Goal: Information Seeking & Learning: Learn about a topic

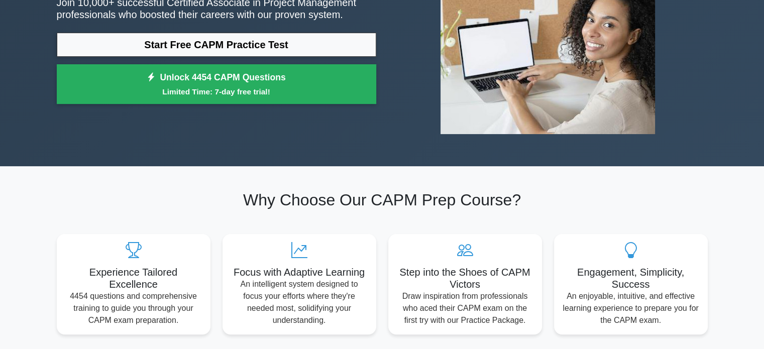
scroll to position [151, 0]
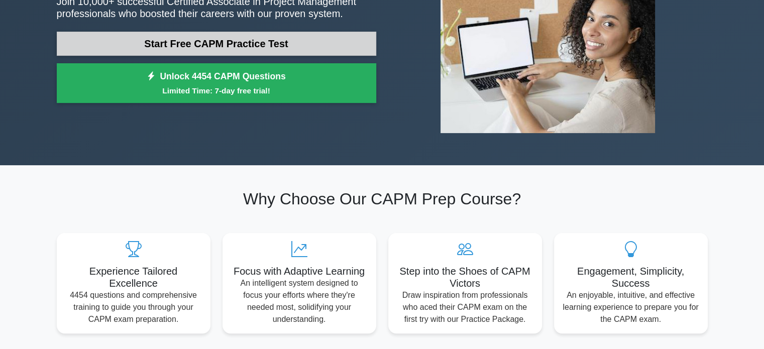
click at [235, 50] on link "Start Free CAPM Practice Test" at bounding box center [217, 44] width 320 height 24
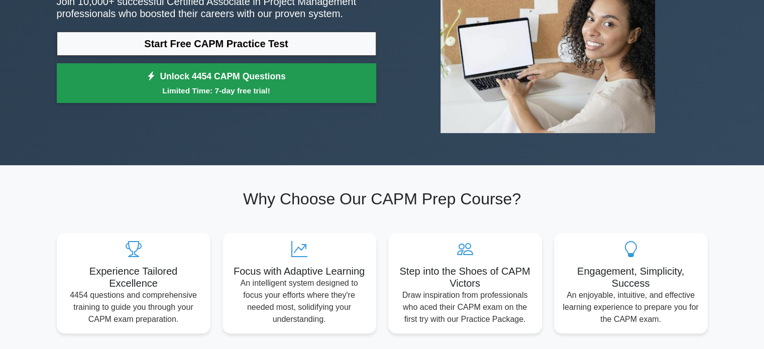
click at [286, 82] on link "Unlock 4454 CAPM Questions Limited Time: 7-day free trial!" at bounding box center [217, 83] width 320 height 40
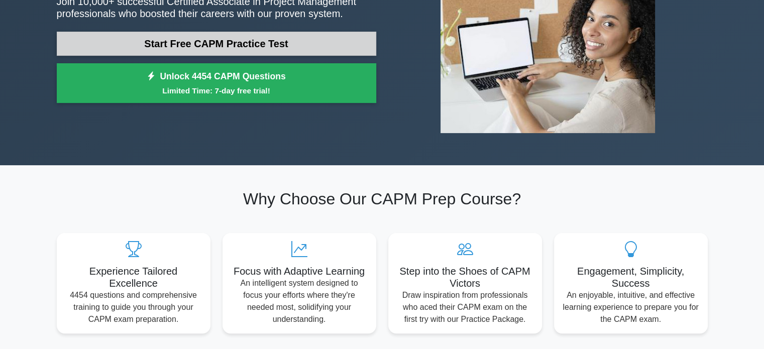
click at [200, 40] on link "Start Free CAPM Practice Test" at bounding box center [217, 44] width 320 height 24
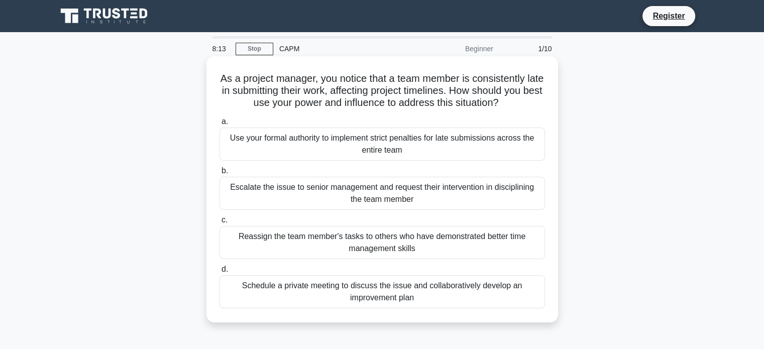
click at [407, 289] on div "Schedule a private meeting to discuss the issue and collaboratively develop an …" at bounding box center [383, 291] width 326 height 33
click at [220, 273] on input "d. Schedule a private meeting to discuss the issue and collaboratively develop …" at bounding box center [220, 269] width 0 height 7
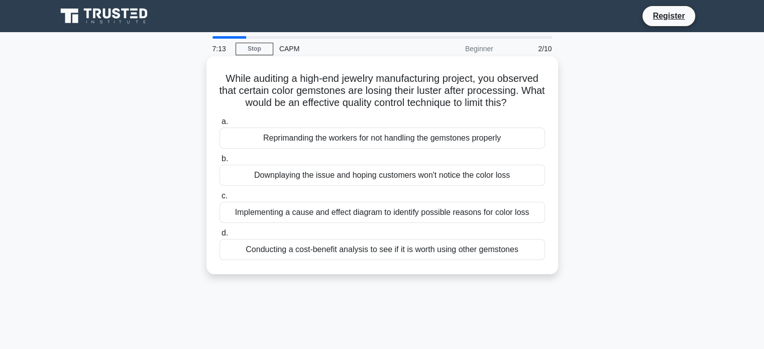
click at [414, 216] on div "Implementing a cause and effect diagram to identify possible reasons for color …" at bounding box center [383, 212] width 326 height 21
click at [220, 199] on input "c. Implementing a cause and effect diagram to identify possible reasons for col…" at bounding box center [220, 196] width 0 height 7
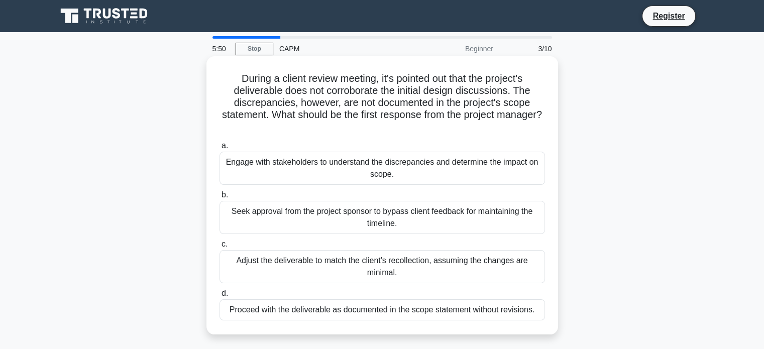
click at [451, 213] on div "Seek approval from the project sponsor to bypass client feedback for maintainin…" at bounding box center [383, 217] width 326 height 33
click at [220, 198] on input "b. Seek approval from the project sponsor to bypass client feedback for maintai…" at bounding box center [220, 195] width 0 height 7
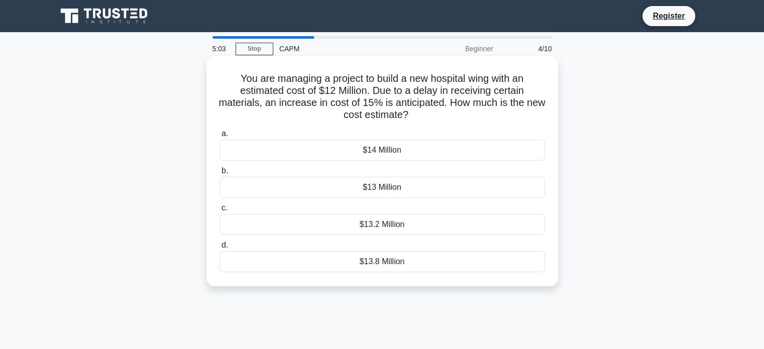
click at [456, 265] on div "$13.8 Million" at bounding box center [383, 261] width 326 height 21
click at [220, 249] on input "d. $13.8 Million" at bounding box center [220, 245] width 0 height 7
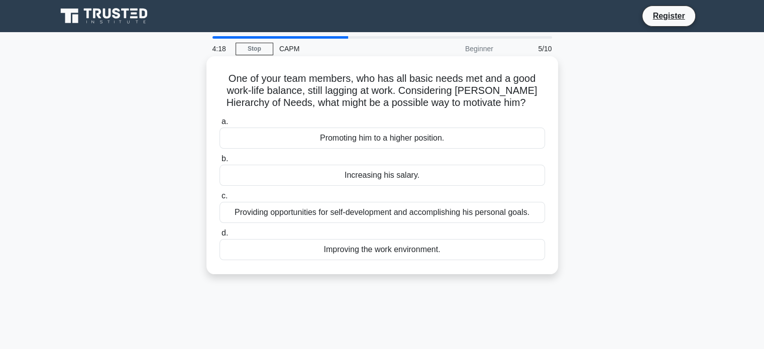
click at [388, 255] on div "Improving the work environment." at bounding box center [383, 249] width 326 height 21
click at [220, 237] on input "d. Improving the work environment." at bounding box center [220, 233] width 0 height 7
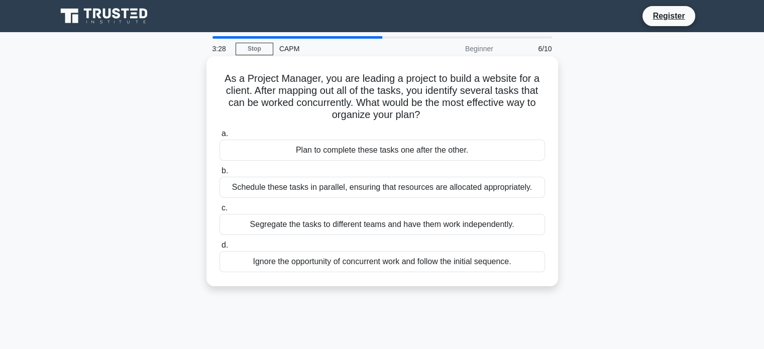
click at [388, 189] on div "Schedule these tasks in parallel, ensuring that resources are allocated appropr…" at bounding box center [383, 187] width 326 height 21
click at [220, 174] on input "b. Schedule these tasks in parallel, ensuring that resources are allocated appr…" at bounding box center [220, 171] width 0 height 7
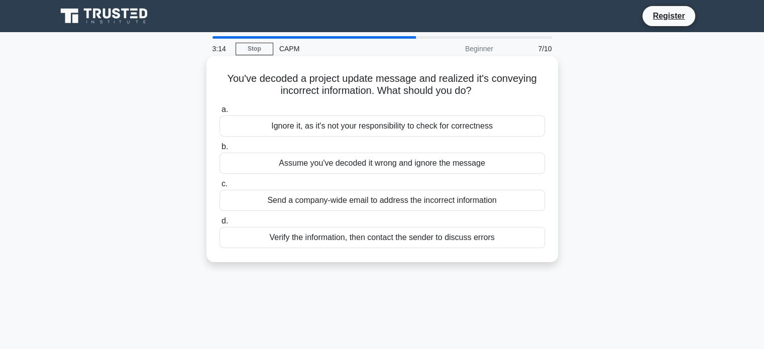
click at [371, 204] on div "Send a company-wide email to address the incorrect information" at bounding box center [383, 200] width 326 height 21
click at [220, 187] on input "c. Send a company-wide email to address the incorrect information" at bounding box center [220, 184] width 0 height 7
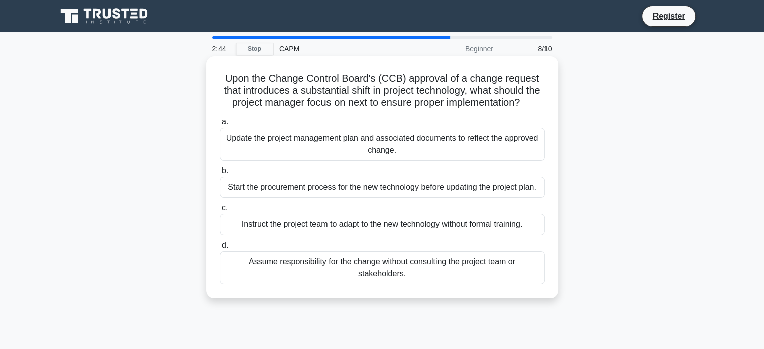
click at [314, 158] on div "Update the project management plan and associated documents to reflect the appr…" at bounding box center [383, 144] width 326 height 33
click at [220, 125] on input "a. Update the project management plan and associated documents to reflect the a…" at bounding box center [220, 122] width 0 height 7
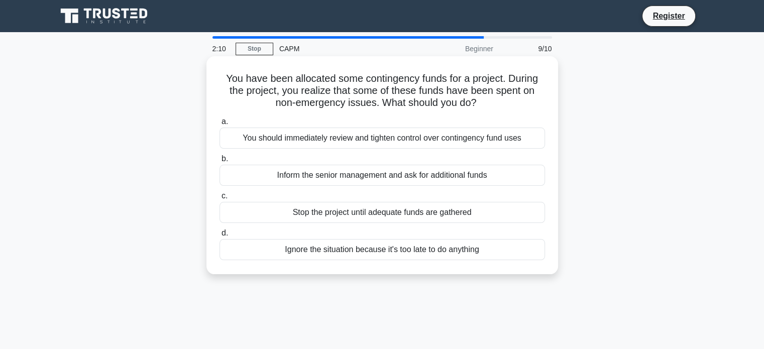
click at [395, 144] on div "You should immediately review and tighten control over contingency fund uses" at bounding box center [383, 138] width 326 height 21
click at [220, 125] on input "a. You should immediately review and tighten control over contingency fund uses" at bounding box center [220, 122] width 0 height 7
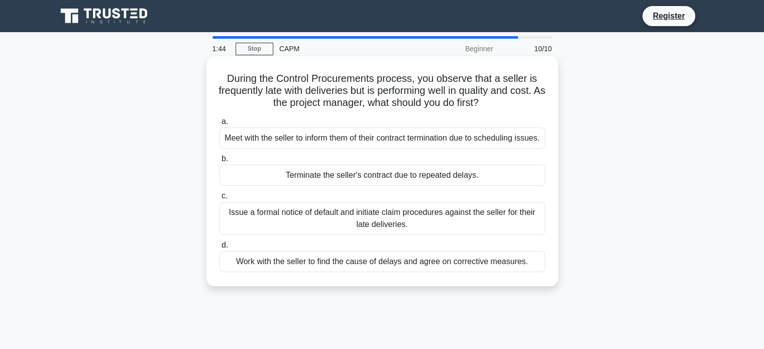
click at [413, 272] on div "Work with the seller to find the cause of delays and agree on corrective measur…" at bounding box center [383, 261] width 326 height 21
click at [220, 249] on input "d. Work with the seller to find the cause of delays and agree on corrective mea…" at bounding box center [220, 245] width 0 height 7
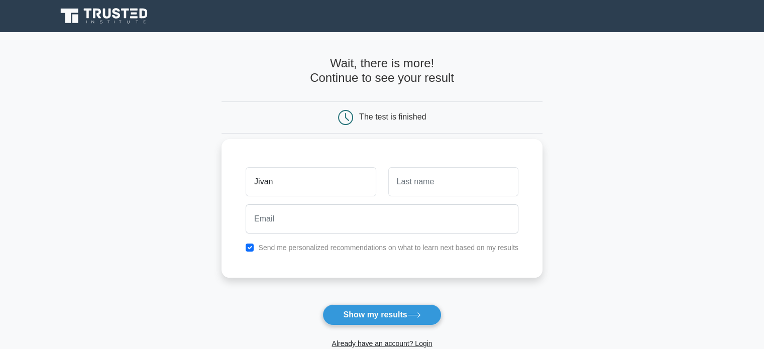
type input "Jivan"
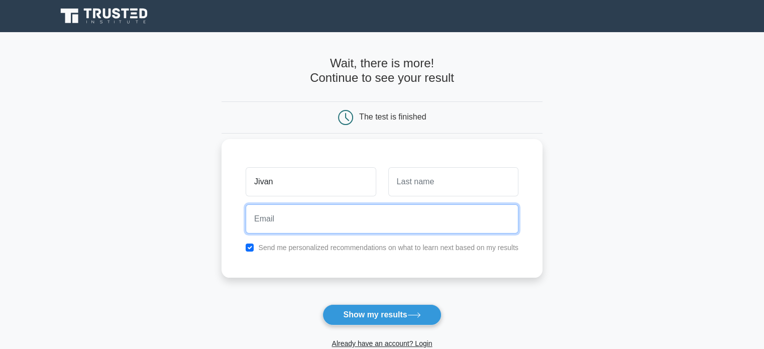
click at [302, 219] on input "email" at bounding box center [382, 218] width 273 height 29
type input "[EMAIL_ADDRESS][DOMAIN_NAME]"
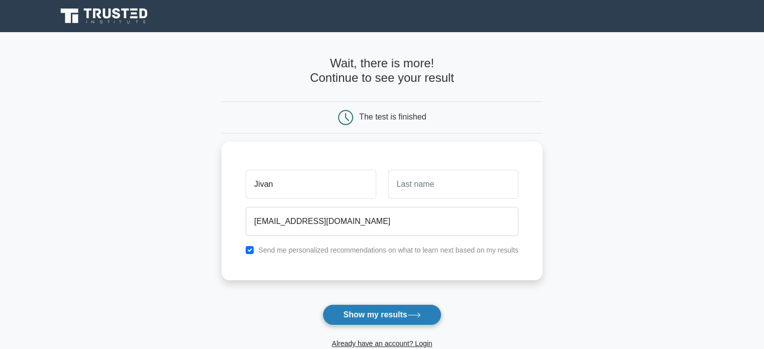
click at [402, 310] on button "Show my results" at bounding box center [382, 314] width 119 height 21
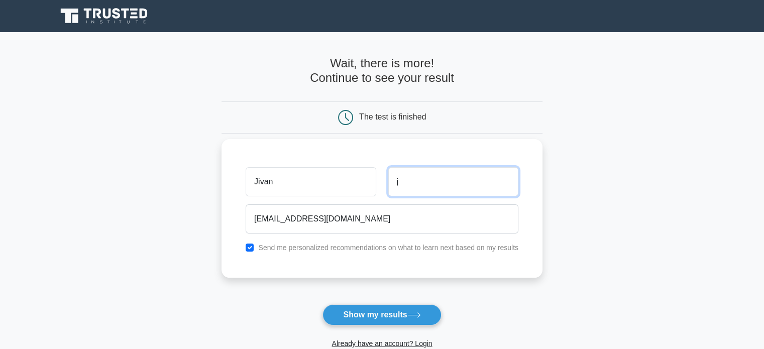
type input "Jeya"
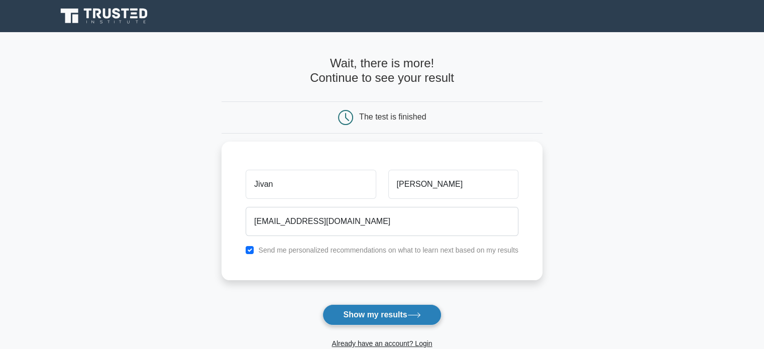
click at [388, 312] on button "Show my results" at bounding box center [382, 314] width 119 height 21
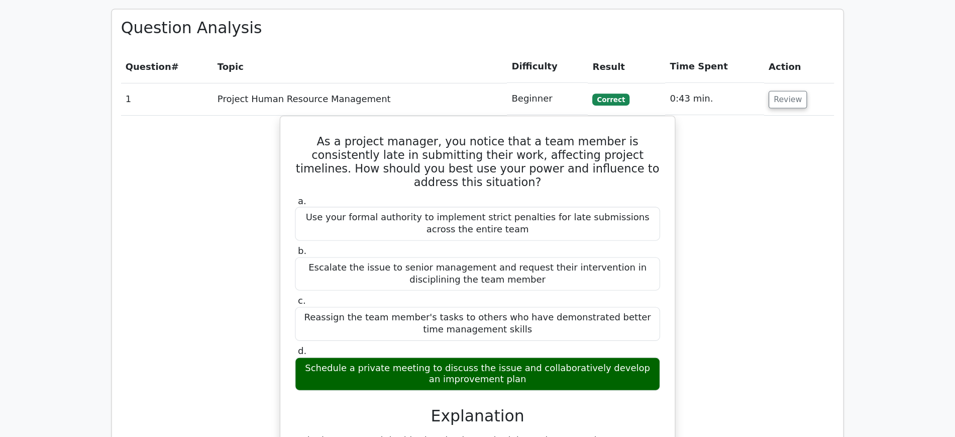
scroll to position [854, 0]
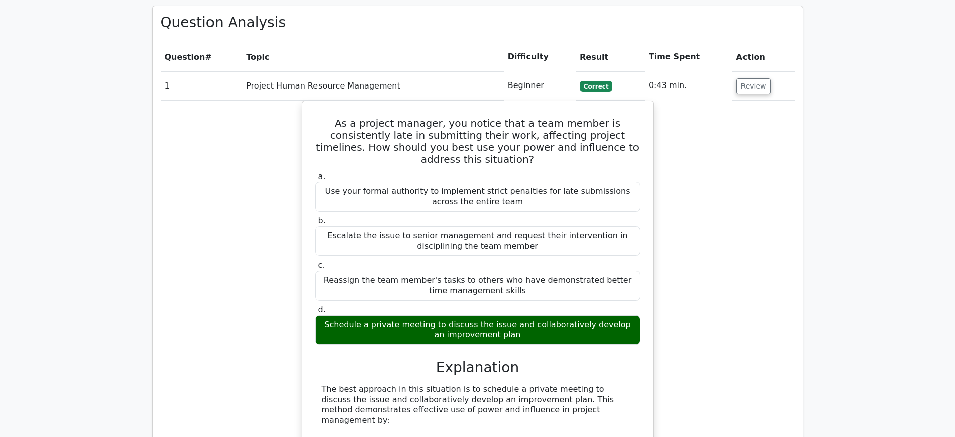
drag, startPoint x: 731, startPoint y: 2, endPoint x: 702, endPoint y: 217, distance: 216.6
click at [702, 217] on div "As a project manager, you notice that a team member is consistently late in sub…" at bounding box center [478, 414] width 634 height 629
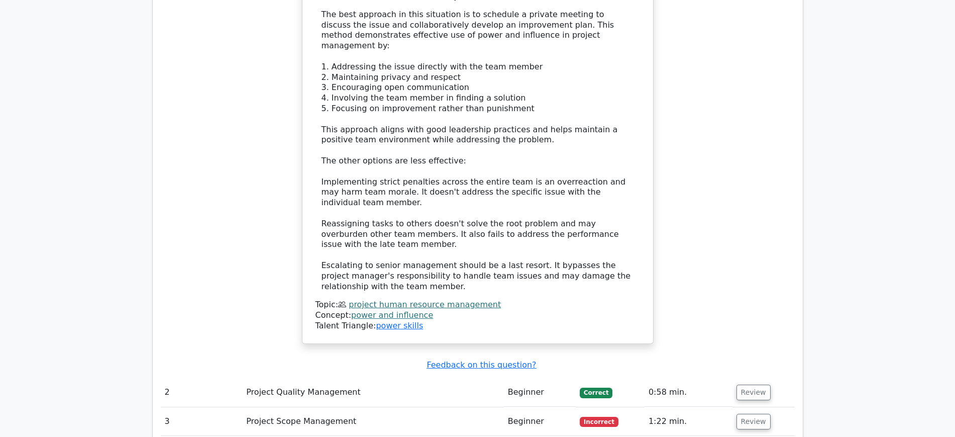
scroll to position [1356, 0]
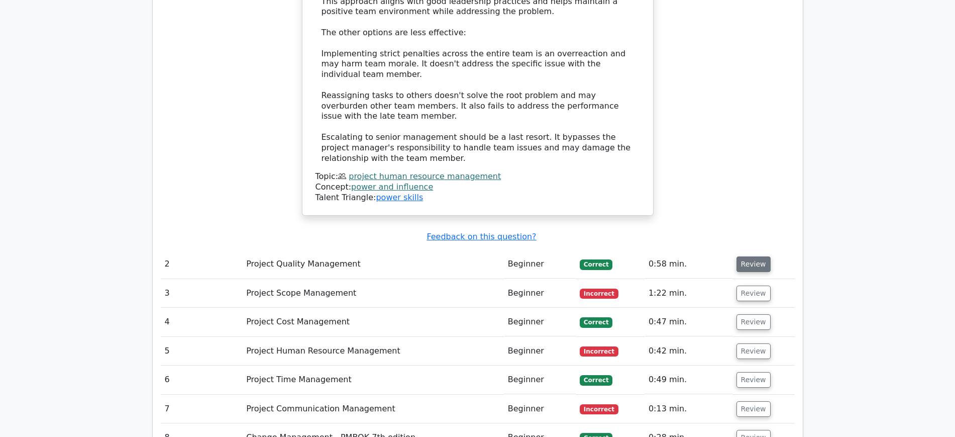
click at [743, 256] on button "Review" at bounding box center [753, 264] width 34 height 16
click at [327, 250] on td "Project Quality Management" at bounding box center [373, 264] width 262 height 29
click at [746, 256] on button "Review" at bounding box center [753, 264] width 34 height 16
click at [744, 256] on button "Review" at bounding box center [753, 264] width 34 height 16
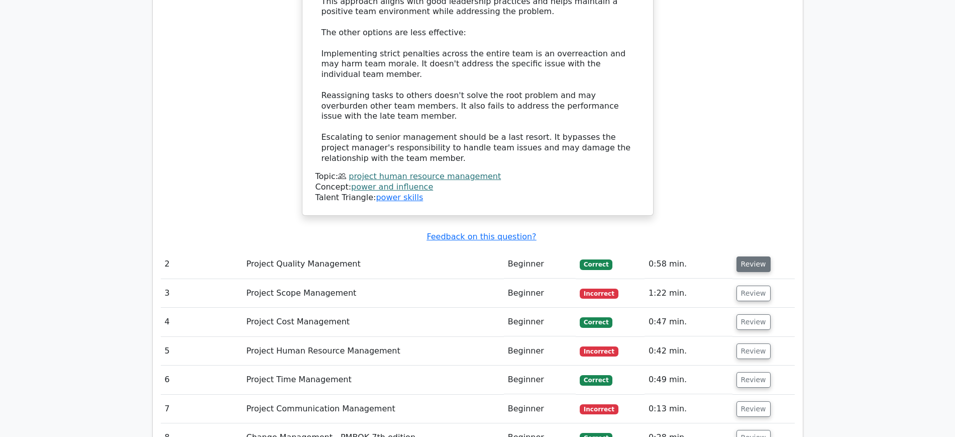
click at [740, 256] on button "Review" at bounding box center [753, 264] width 34 height 16
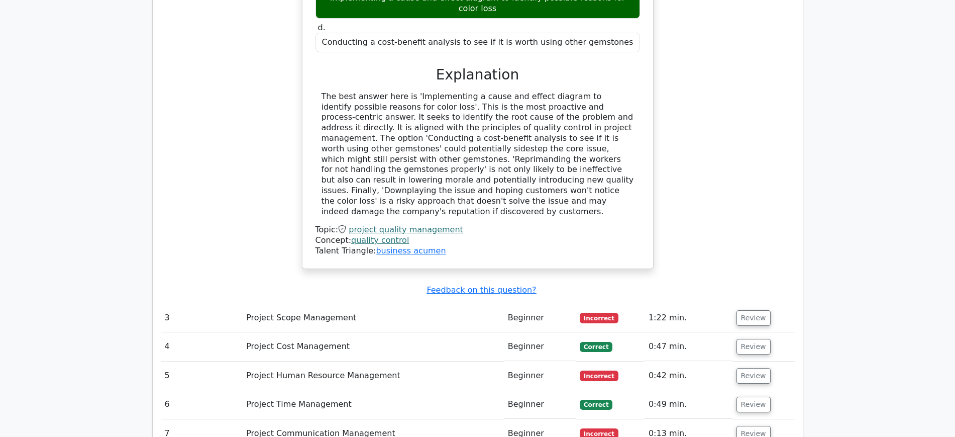
scroll to position [1922, 0]
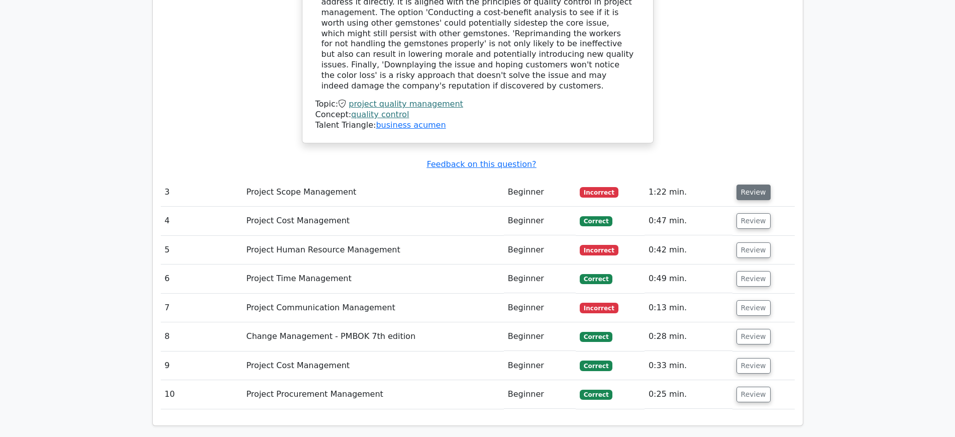
click at [752, 184] on button "Review" at bounding box center [753, 192] width 34 height 16
click at [747, 184] on button "Review" at bounding box center [753, 192] width 34 height 16
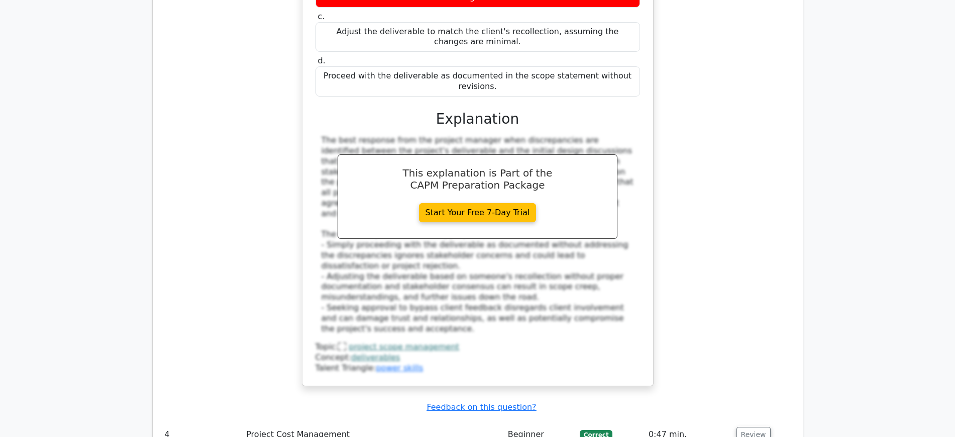
scroll to position [2298, 0]
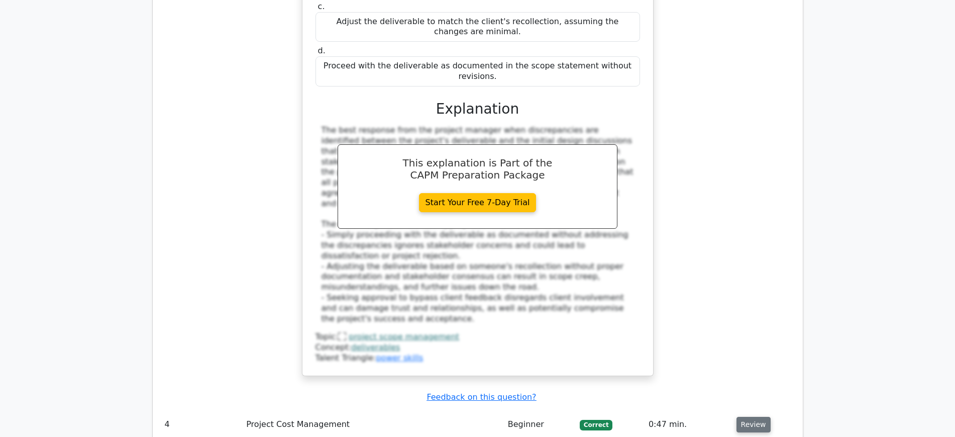
click at [746, 349] on button "Review" at bounding box center [753, 424] width 34 height 16
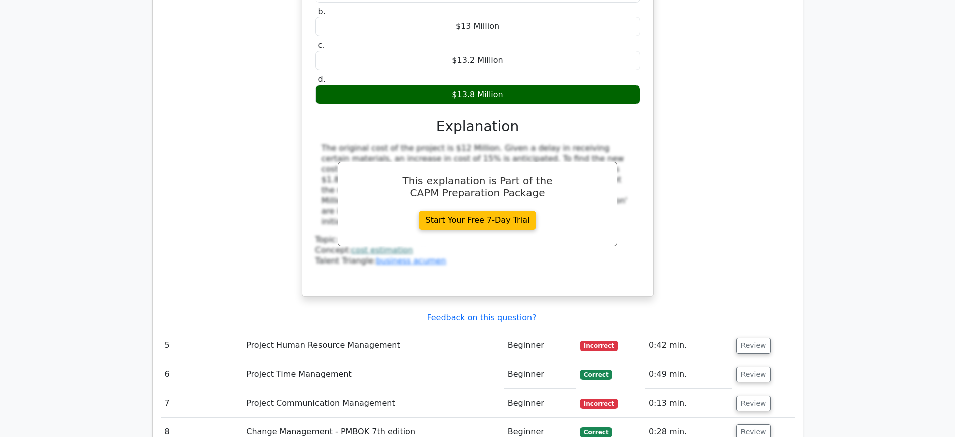
scroll to position [2864, 0]
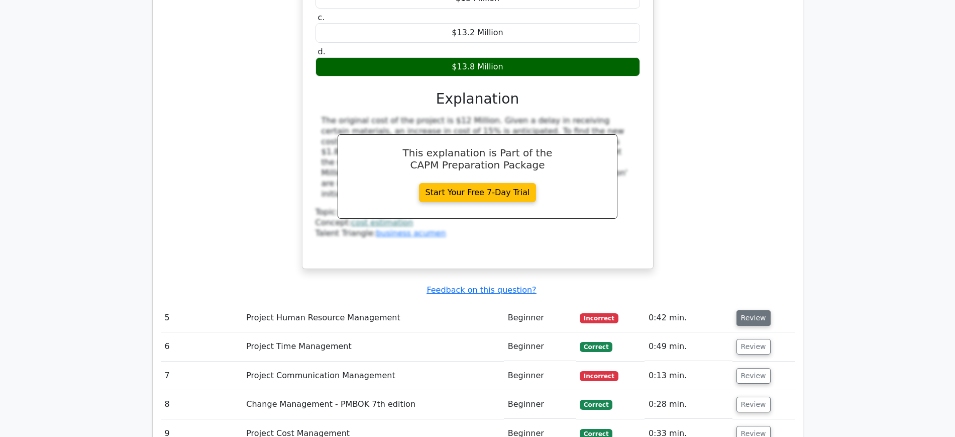
click at [753, 310] on button "Review" at bounding box center [753, 318] width 34 height 16
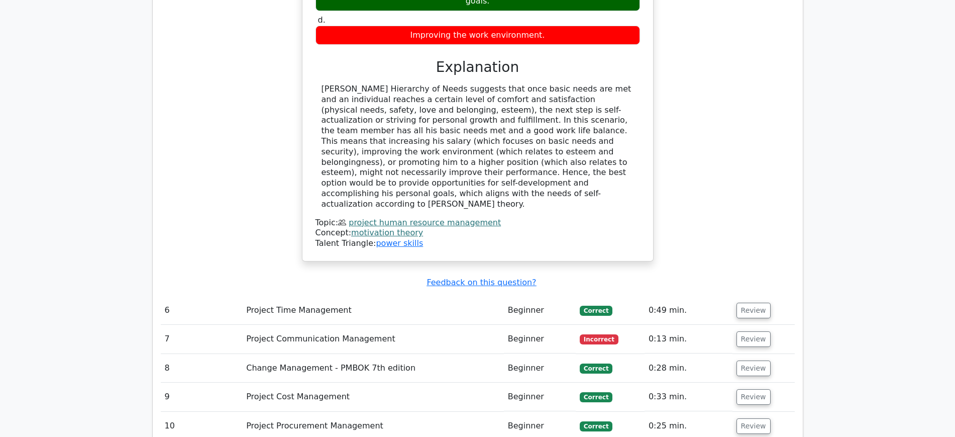
scroll to position [3366, 0]
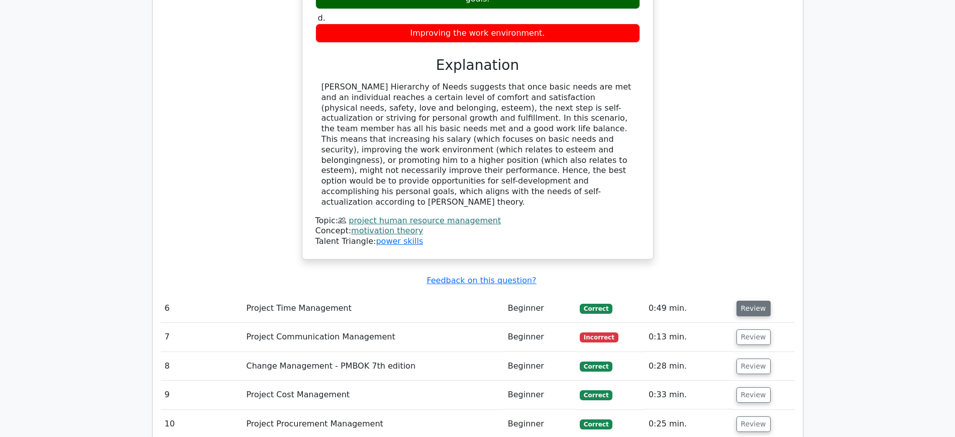
click at [759, 300] on button "Review" at bounding box center [753, 308] width 34 height 16
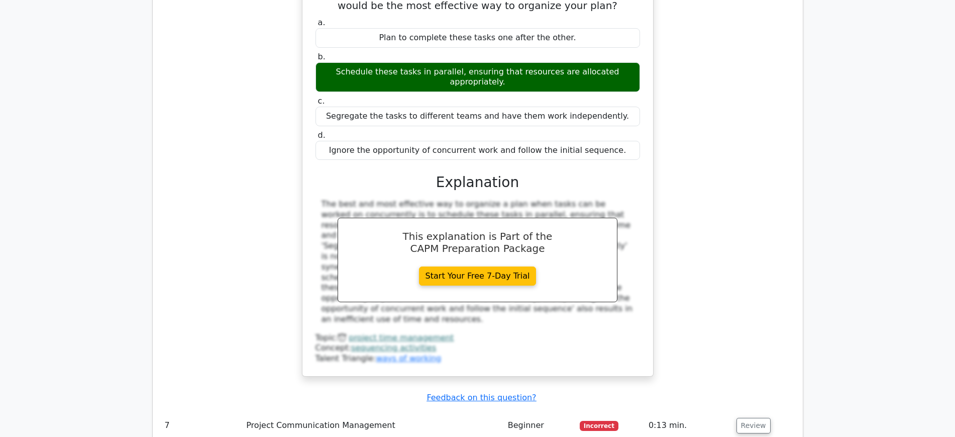
scroll to position [3743, 0]
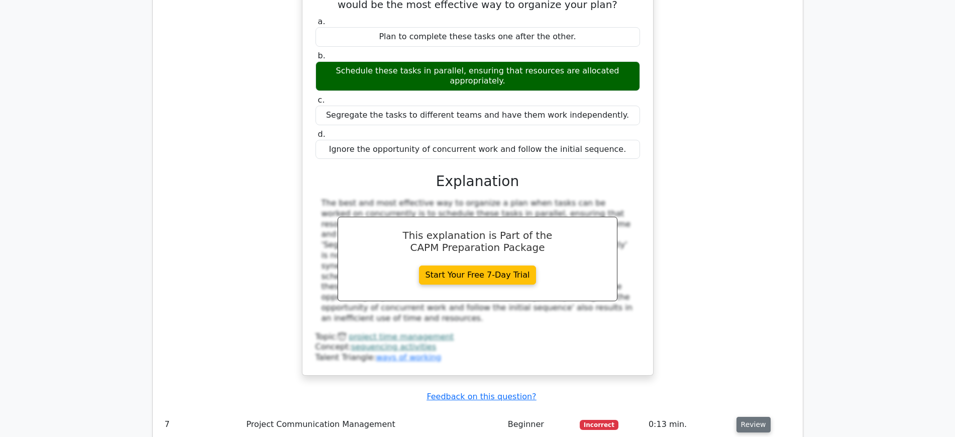
click at [757, 349] on button "Review" at bounding box center [753, 424] width 34 height 16
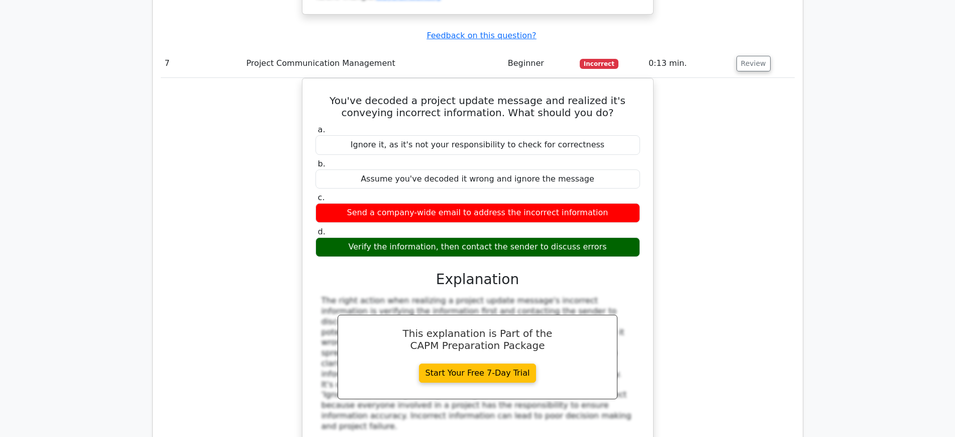
scroll to position [4182, 0]
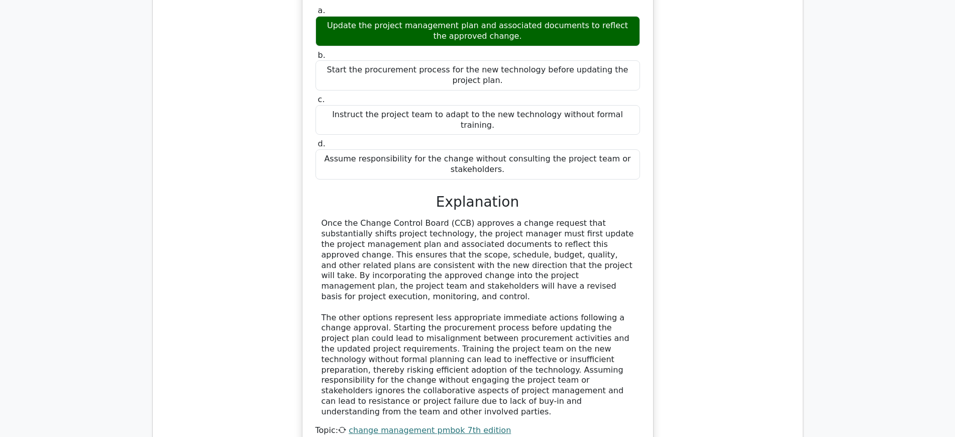
scroll to position [4748, 0]
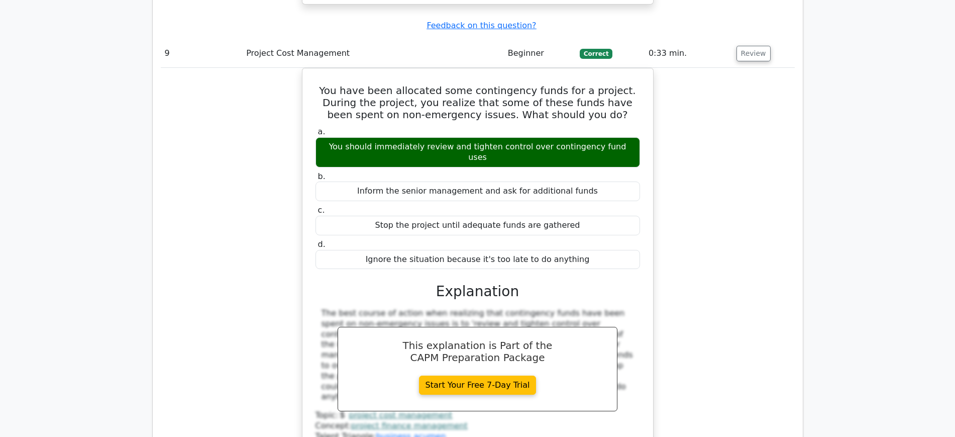
scroll to position [5187, 0]
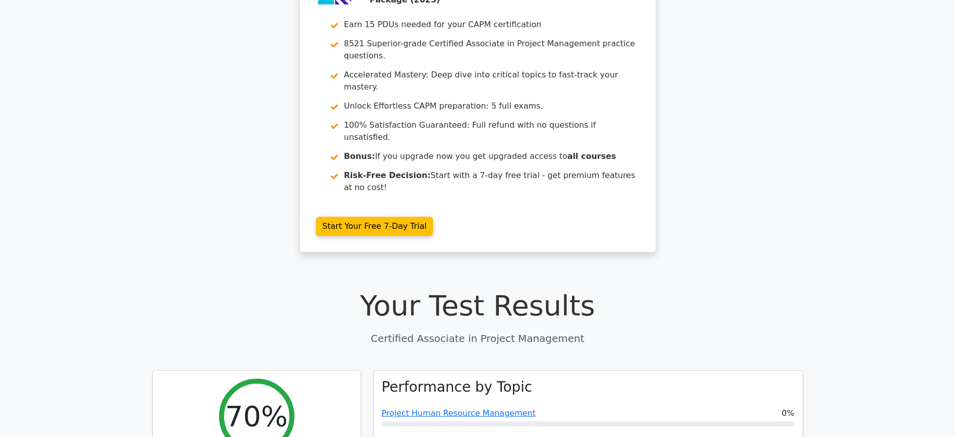
scroll to position [0, 0]
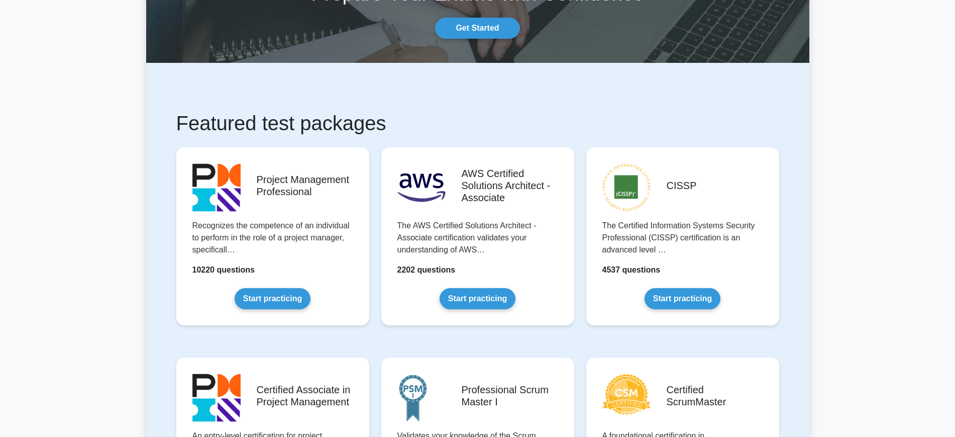
scroll to position [126, 0]
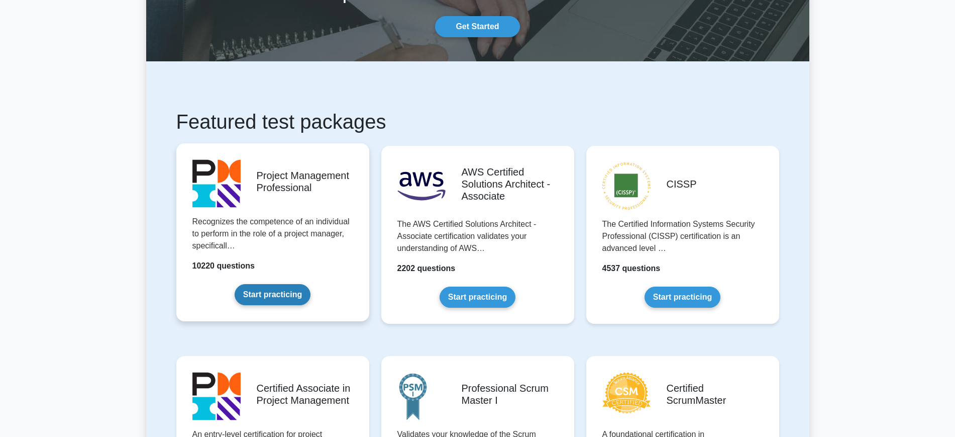
click at [292, 294] on link "Start practicing" at bounding box center [273, 294] width 76 height 21
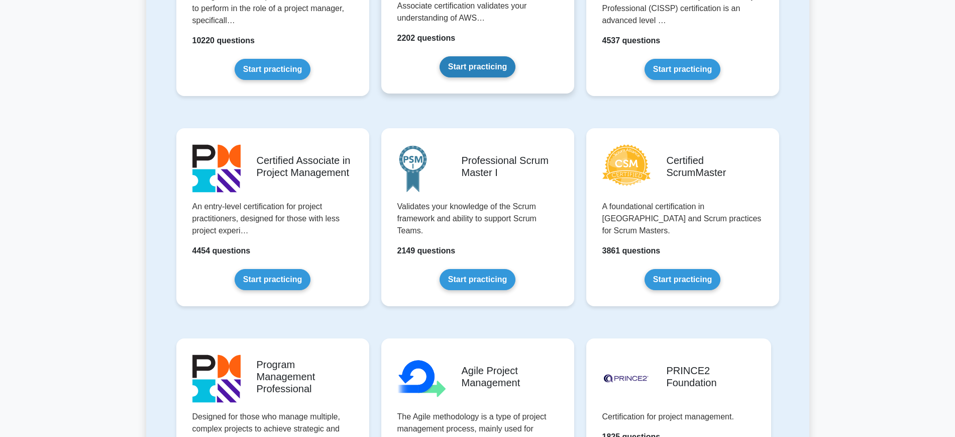
scroll to position [377, 0]
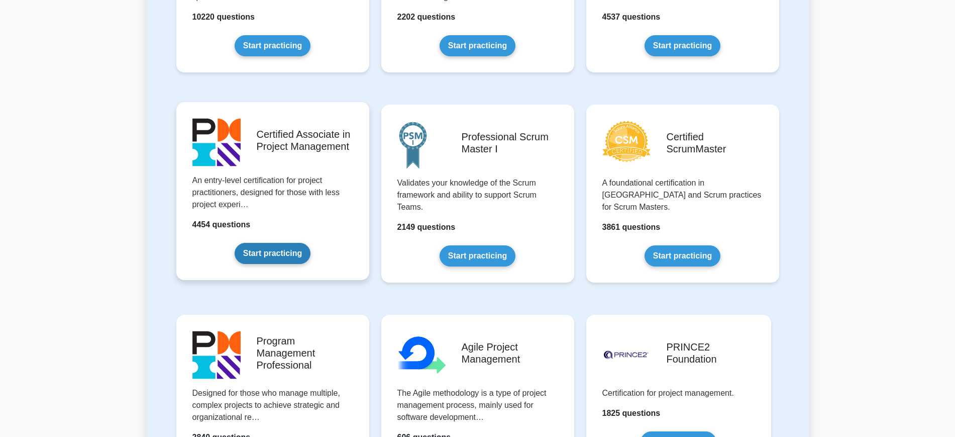
click at [265, 253] on link "Start practicing" at bounding box center [273, 253] width 76 height 21
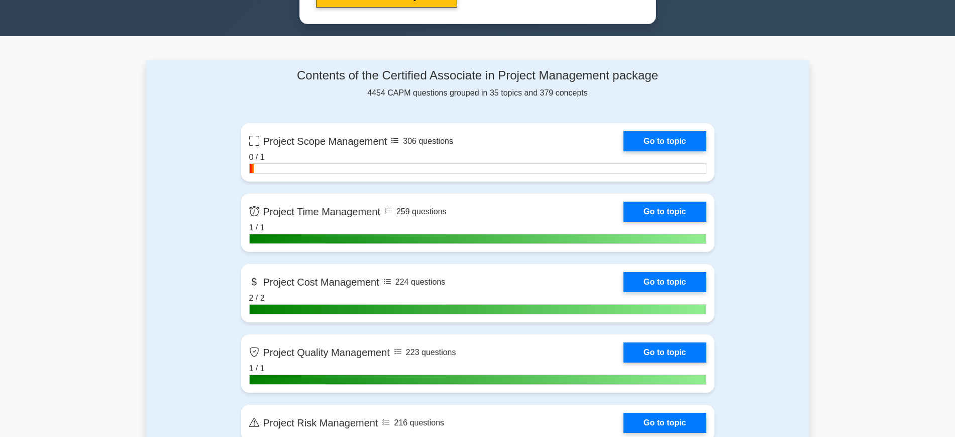
scroll to position [691, 0]
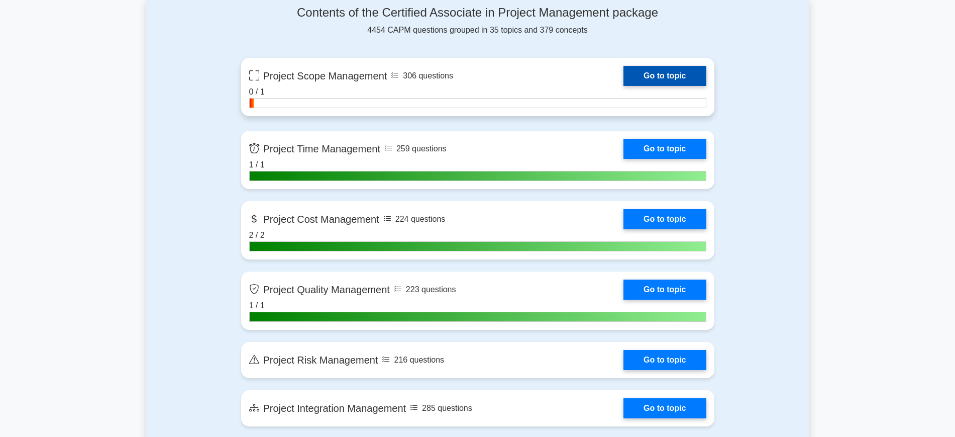
click at [652, 72] on link "Go to topic" at bounding box center [664, 76] width 82 height 20
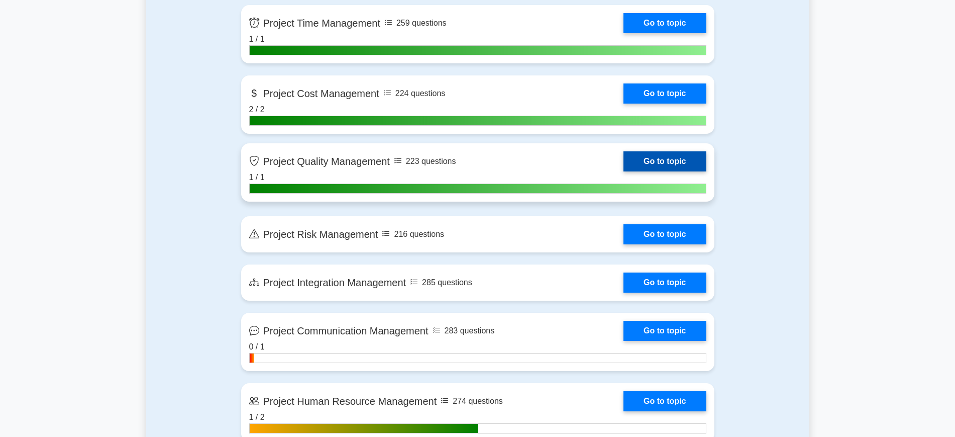
click at [623, 164] on link "Go to topic" at bounding box center [664, 161] width 82 height 20
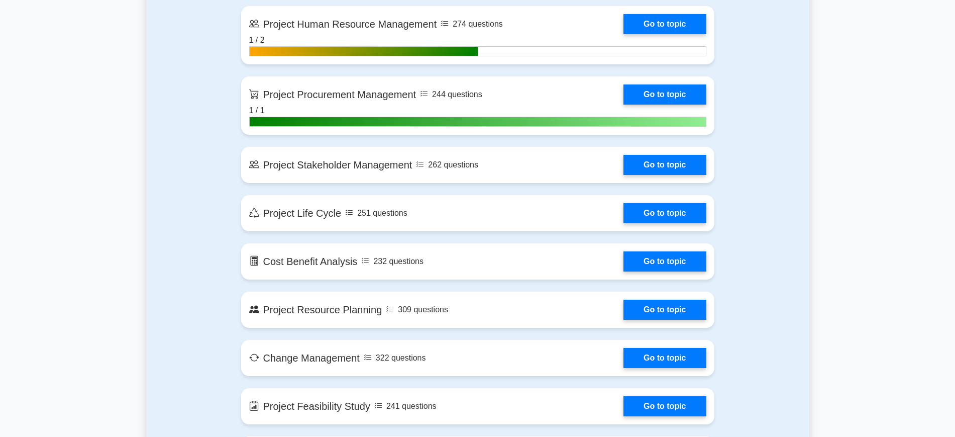
scroll to position [1570, 0]
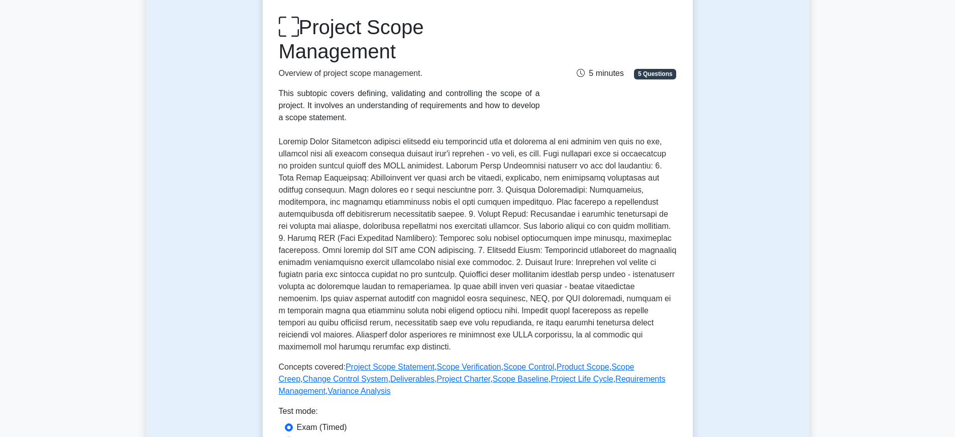
scroll to position [126, 0]
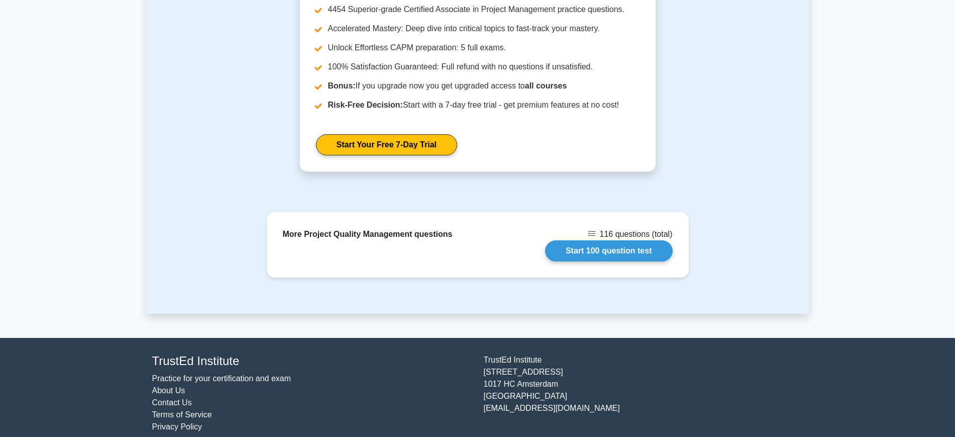
scroll to position [662, 0]
